Goal: Task Accomplishment & Management: Complete application form

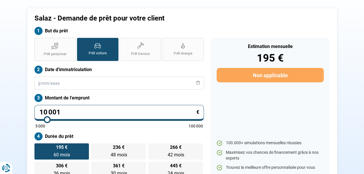
click at [89, 113] on input "10 001" at bounding box center [118, 113] width 169 height 16
click at [65, 110] on input "10 001" at bounding box center [118, 113] width 169 height 16
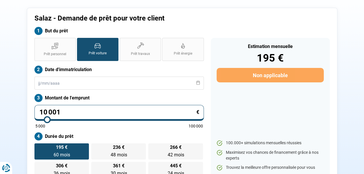
type input "8"
type input "5000"
type input "89"
type input "5000"
type input "899"
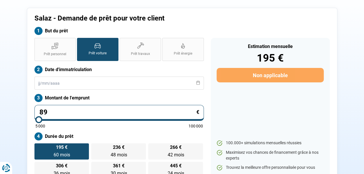
type input "5000"
type input "8 990"
type input "9000"
type input "8 990"
type input "9000"
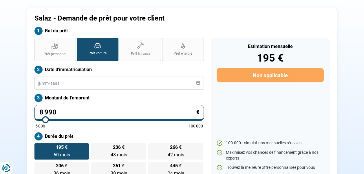
radio input "true"
click at [222, 27] on div "But du prêt" at bounding box center [182, 32] width 302 height 11
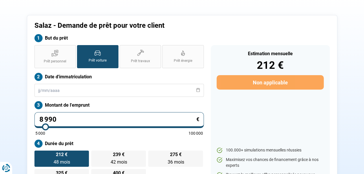
scroll to position [29, 0]
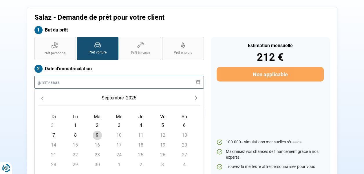
click at [71, 81] on input "text" at bounding box center [118, 82] width 169 height 13
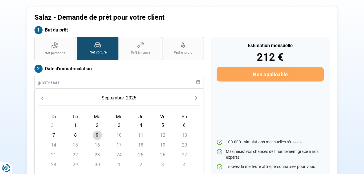
click at [43, 99] on icon "Previous Month" at bounding box center [42, 98] width 2 height 3
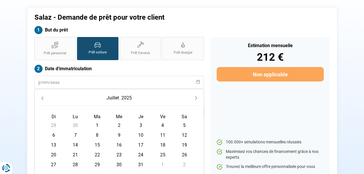
click at [43, 99] on icon "Previous Month" at bounding box center [42, 98] width 4 height 4
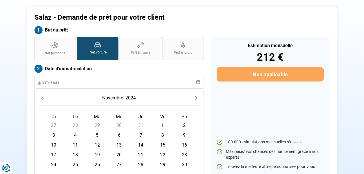
click at [43, 99] on icon "Previous Month" at bounding box center [42, 98] width 4 height 4
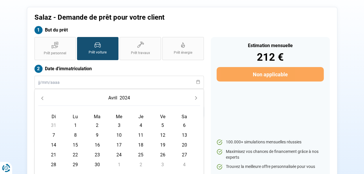
click at [43, 99] on icon "Previous Month" at bounding box center [42, 98] width 4 height 4
click at [42, 97] on icon "Previous Month" at bounding box center [42, 98] width 4 height 4
click at [43, 97] on icon "Previous Month" at bounding box center [42, 98] width 4 height 4
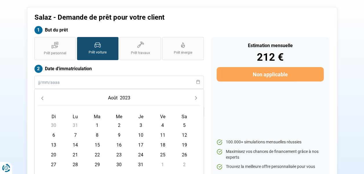
click at [43, 97] on icon "Previous Month" at bounding box center [42, 98] width 4 height 4
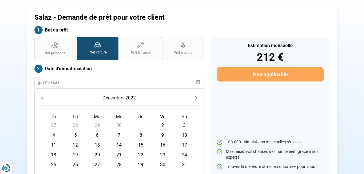
click at [43, 97] on icon "Previous Month" at bounding box center [42, 98] width 4 height 4
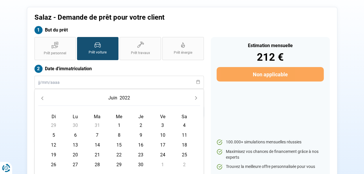
click at [43, 97] on icon "Previous Month" at bounding box center [42, 98] width 4 height 4
click at [42, 97] on icon "Previous Month" at bounding box center [42, 98] width 4 height 4
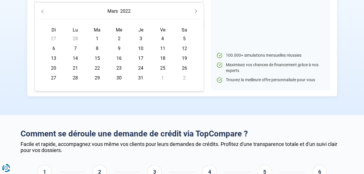
scroll to position [87, 0]
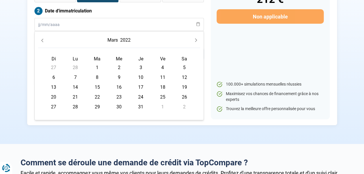
click at [45, 39] on button "Previous Month" at bounding box center [42, 40] width 8 height 8
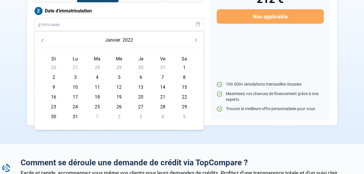
click at [45, 39] on button "Previous Month" at bounding box center [42, 40] width 8 height 8
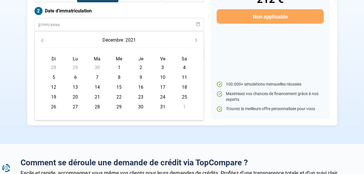
click at [45, 39] on button "Previous Month" at bounding box center [42, 40] width 8 height 8
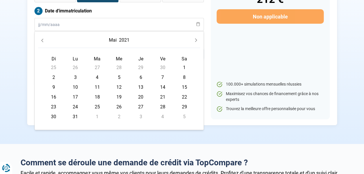
click at [45, 39] on button "Previous Month" at bounding box center [42, 40] width 8 height 8
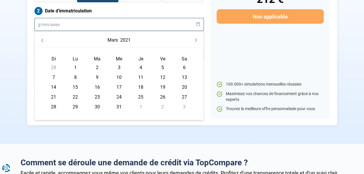
click at [48, 27] on input "text" at bounding box center [118, 24] width 169 height 13
type input "01"
click at [56, 24] on input "text" at bounding box center [118, 24] width 169 height 13
type input "01082013"
click at [67, 38] on div "mars 2021" at bounding box center [119, 41] width 162 height 13
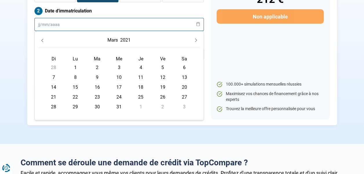
click at [47, 26] on input "text" at bounding box center [118, 24] width 169 height 13
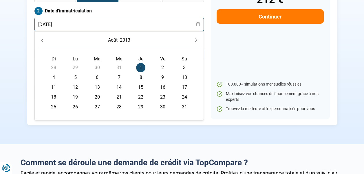
type input "[DATE]"
click at [140, 67] on span "1" at bounding box center [140, 67] width 9 height 9
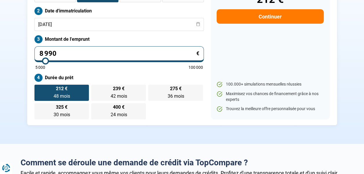
click at [127, 73] on div "Prêt personnel Prêt voiture Prêt travaux Prêt énergie Prêt voiture Date d'immat…" at bounding box center [119, 49] width 176 height 140
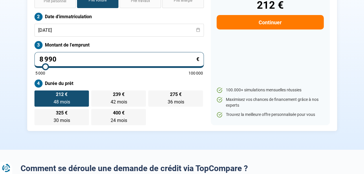
scroll to position [58, 0]
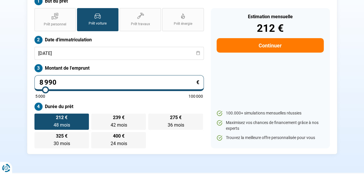
click at [272, 45] on button "Continuer" at bounding box center [269, 45] width 107 height 14
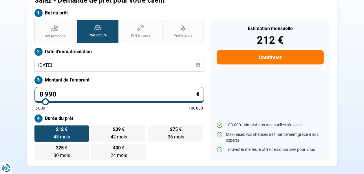
select select "32"
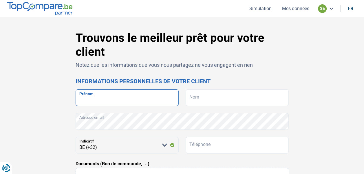
click at [126, 101] on input "Prénom" at bounding box center [126, 97] width 103 height 17
type input "IACURTO"
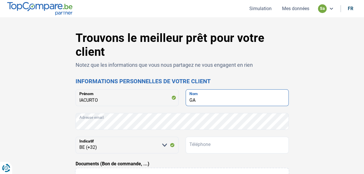
type input "GA"
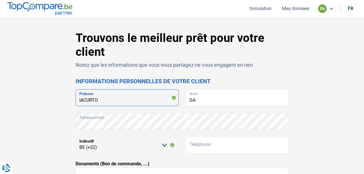
click at [103, 98] on input "IACURTO" at bounding box center [126, 97] width 103 height 17
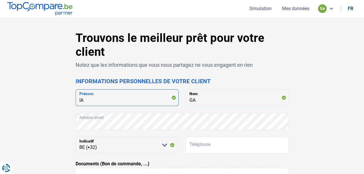
type input "I"
type input "[PERSON_NAME]"
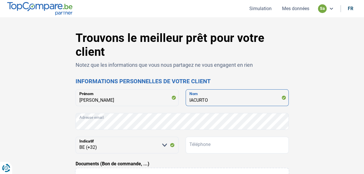
type input "IACURTO"
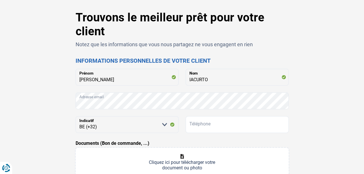
scroll to position [29, 0]
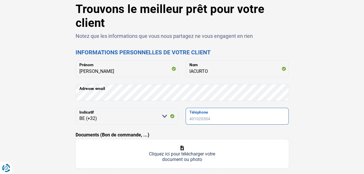
click at [217, 117] on input "Téléphone" at bounding box center [236, 116] width 103 height 17
type input "0489258024"
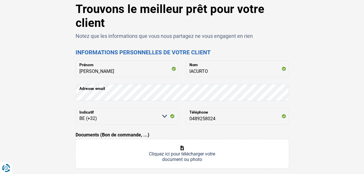
click at [346, 91] on div "Trouvons le meilleur prêt pour votre client Notez que les informations que vous…" at bounding box center [182, 142] width 330 height 281
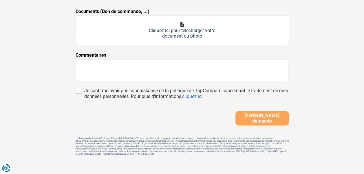
scroll to position [159, 0]
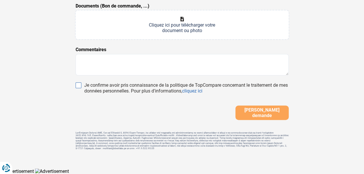
click at [79, 86] on input "Je confirme avoir pris connaissance de la politique de TopCompare concernant le…" at bounding box center [78, 85] width 6 height 6
checkbox input "true"
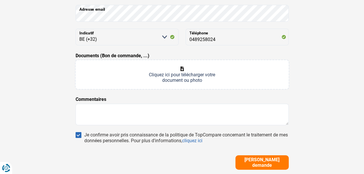
scroll to position [101, 0]
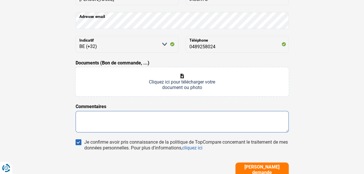
click at [196, 120] on textarea at bounding box center [181, 121] width 213 height 21
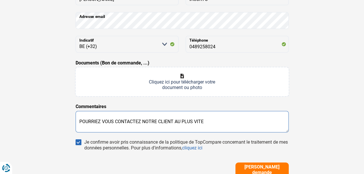
type textarea "POURRIEZ VOUS CONTACTEZ NOTRE CLIENT AU PLUS VITE"
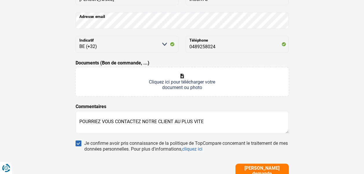
click at [334, 64] on div "Trouvons le meilleur prêt pour votre client Notez que les informations que vous…" at bounding box center [182, 71] width 330 height 282
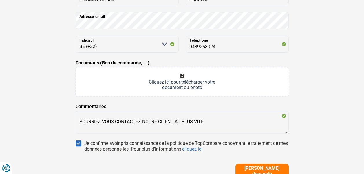
click at [184, 77] on input "Documents (Bon de commande, ...)" at bounding box center [181, 81] width 213 height 29
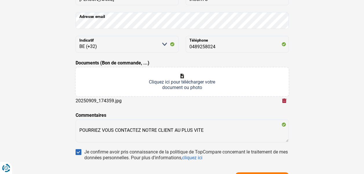
click at [182, 75] on input "Documents (Bon de commande, ...)" at bounding box center [181, 81] width 213 height 29
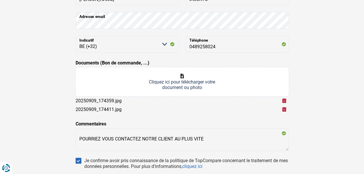
click at [185, 76] on input "Documents (Bon de commande, ...)" at bounding box center [181, 81] width 213 height 29
type input "C:\fakepath\20250909_174415.jpg"
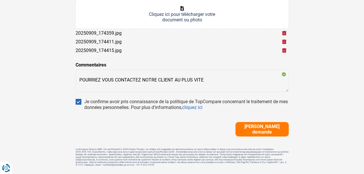
scroll to position [186, 0]
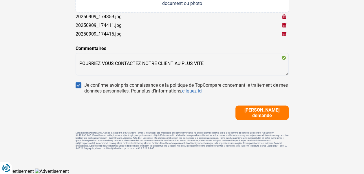
click at [255, 113] on span "[PERSON_NAME] demande" at bounding box center [262, 112] width 50 height 11
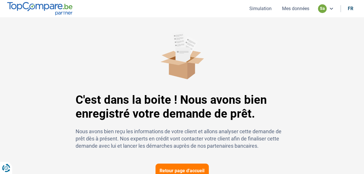
click at [297, 12] on ul "Simulation Mes données sa fr" at bounding box center [300, 8] width 113 height 9
click at [297, 10] on button "Mes données" at bounding box center [295, 8] width 31 height 6
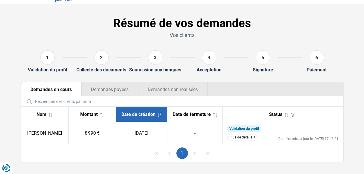
scroll to position [22, 0]
